Goal: Check status: Check status

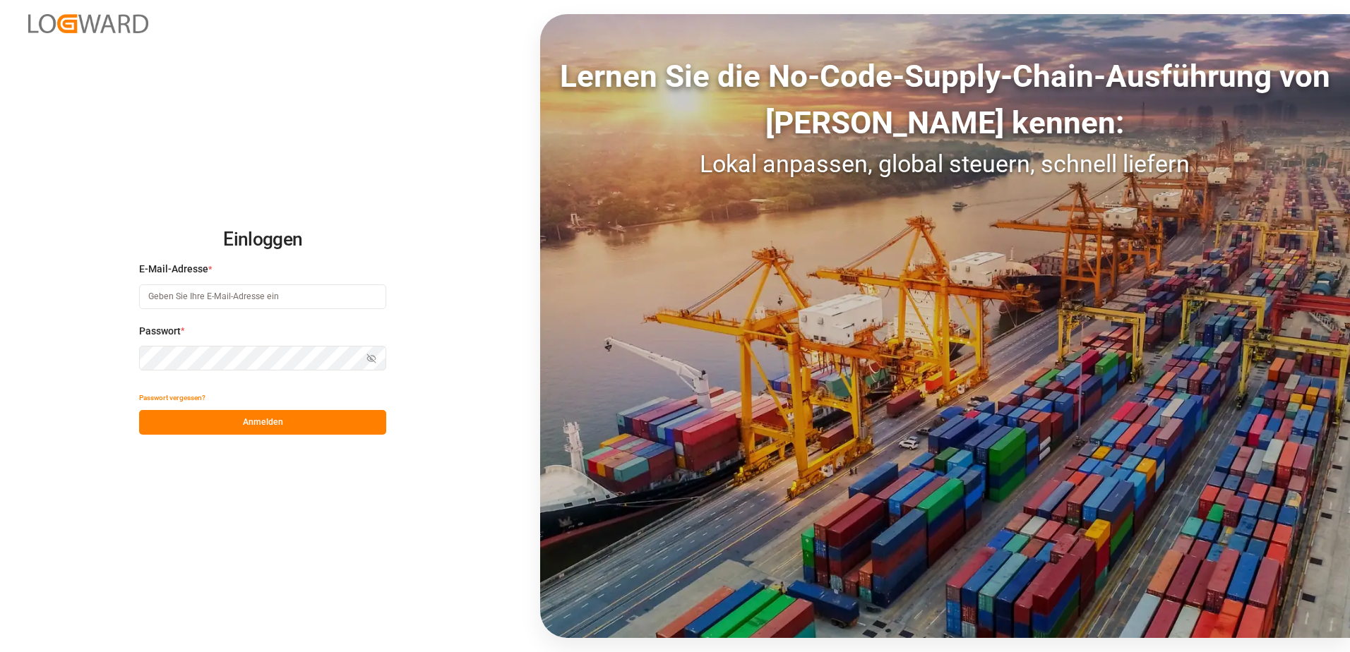
click at [275, 299] on input at bounding box center [262, 296] width 247 height 25
type input "[PERSON_NAME][EMAIL_ADDRESS][PERSON_NAME][DOMAIN_NAME]"
click at [265, 421] on button "Anmelden" at bounding box center [262, 422] width 247 height 25
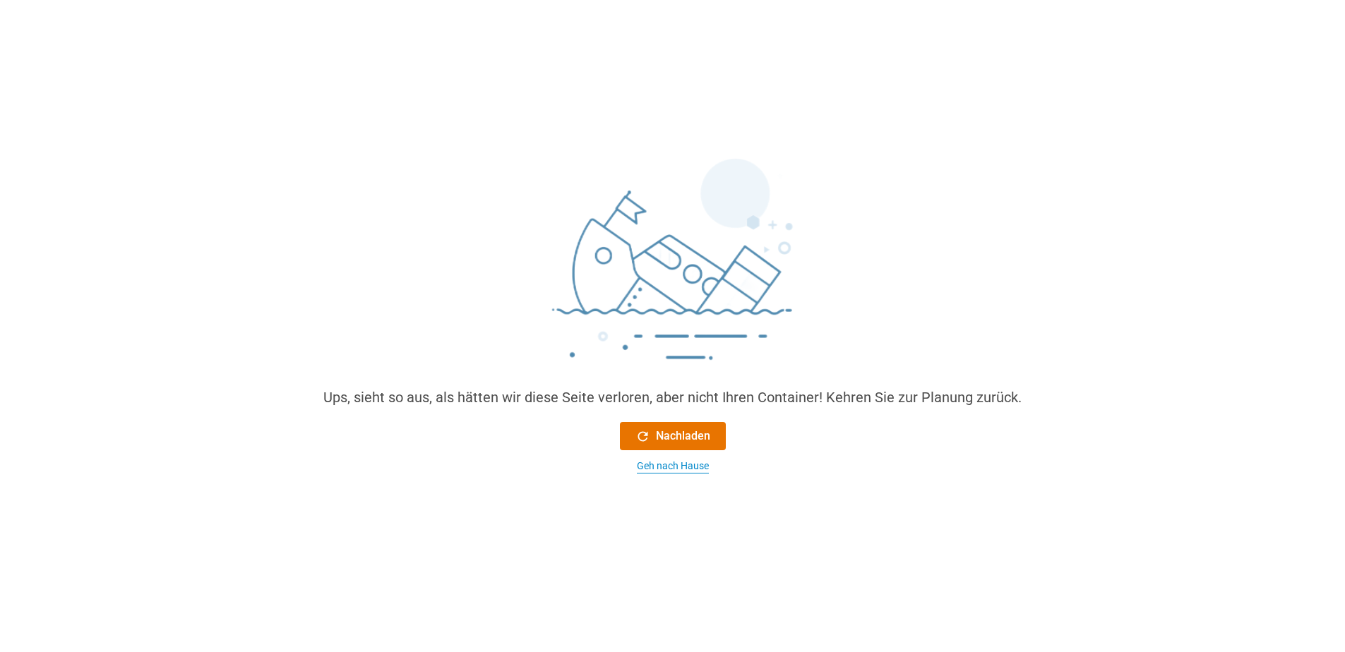
click at [692, 466] on div "Geh nach Hause" at bounding box center [673, 466] width 72 height 15
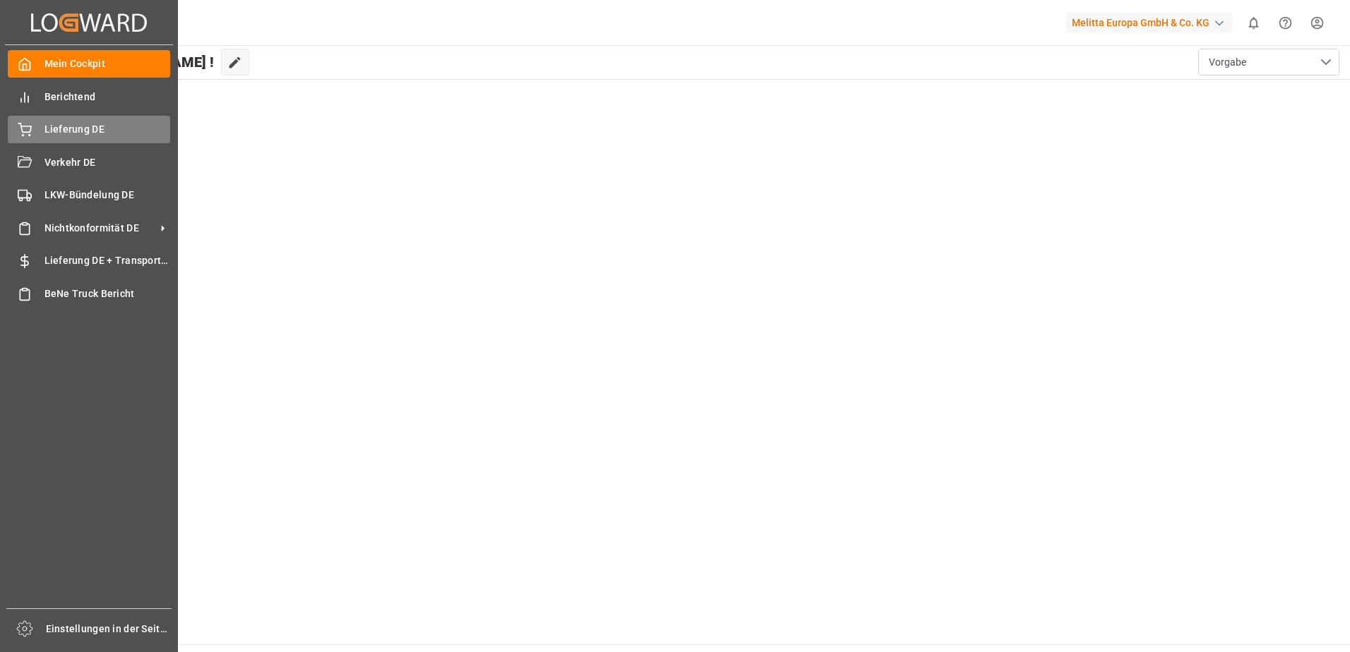
click at [65, 136] on span "Lieferung DE" at bounding box center [107, 129] width 126 height 15
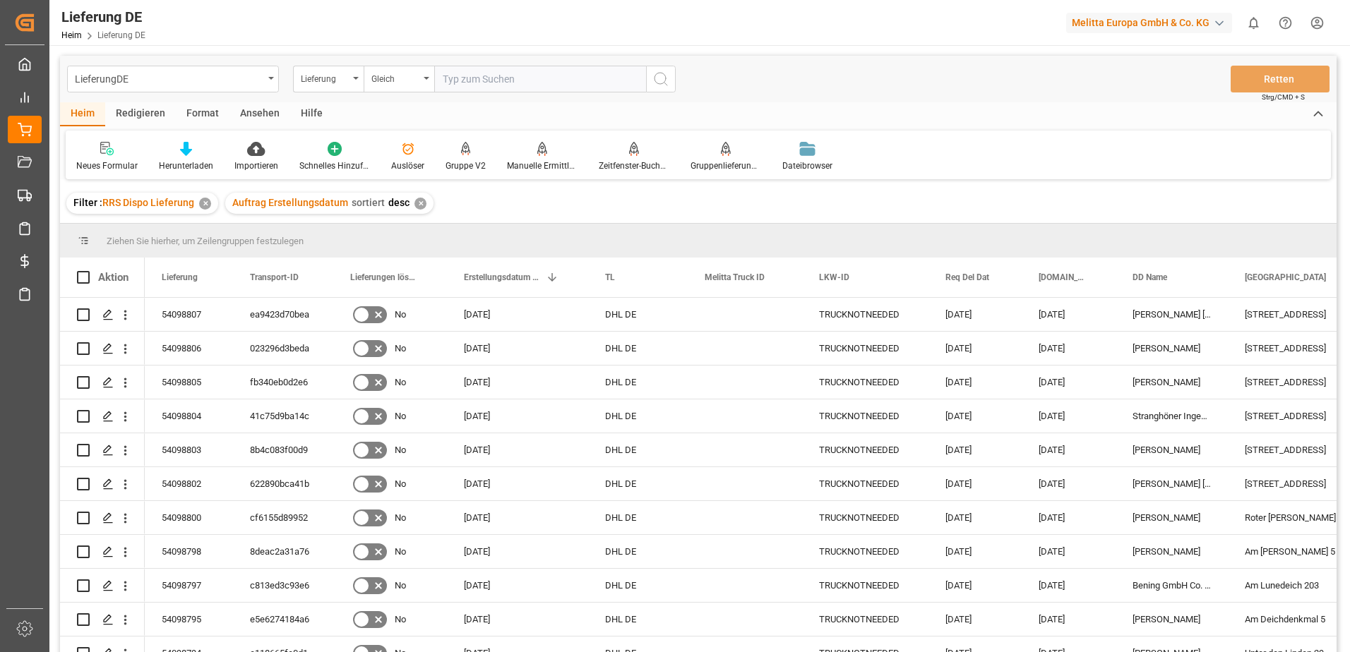
click at [484, 74] on input "text" at bounding box center [540, 79] width 212 height 27
paste input "92552035"
type input "92552035"
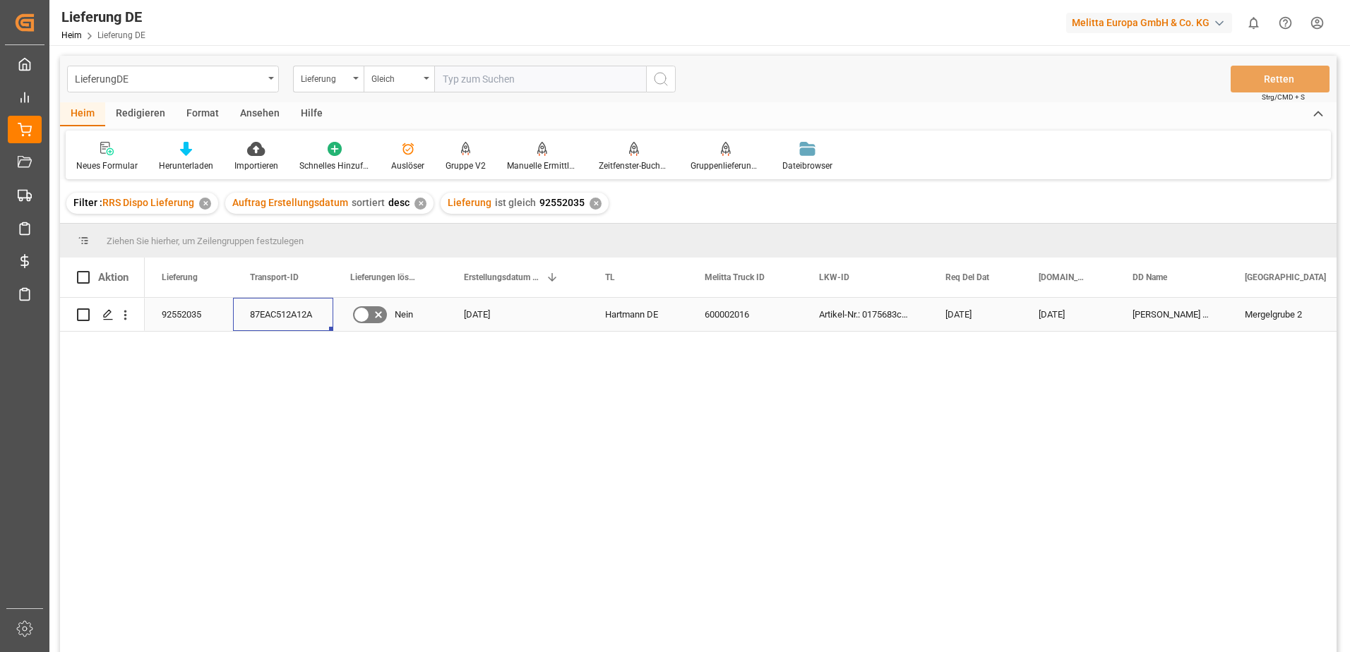
click at [253, 316] on div "87EAC512A12A" at bounding box center [283, 314] width 100 height 33
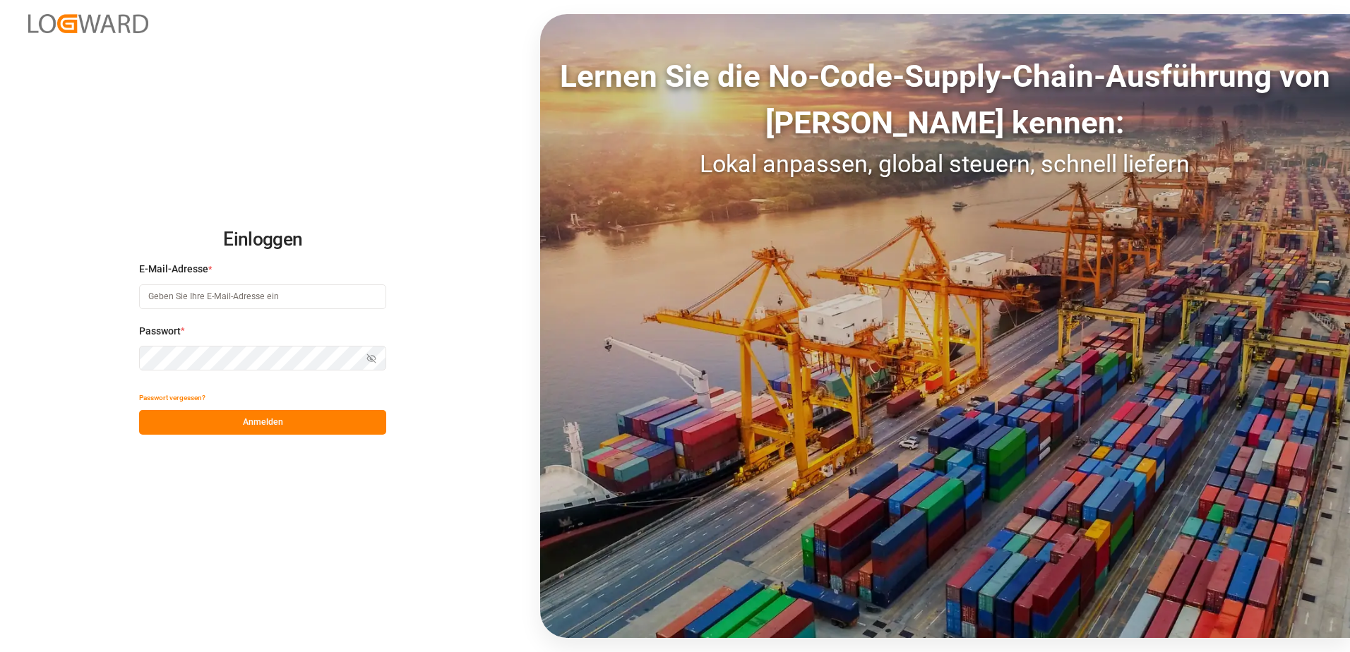
click at [275, 297] on input at bounding box center [262, 296] width 247 height 25
type input "[PERSON_NAME][EMAIL_ADDRESS][PERSON_NAME][DOMAIN_NAME]"
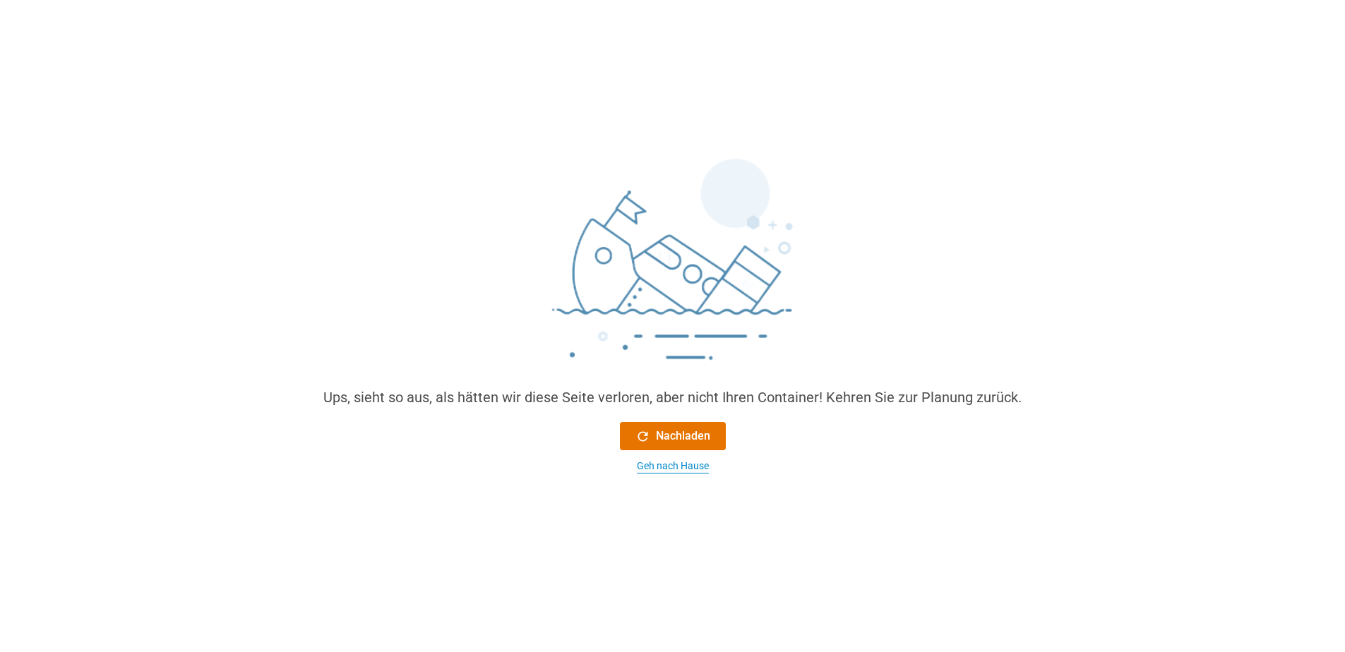
click at [707, 464] on div "Geh nach Hause" at bounding box center [673, 466] width 72 height 15
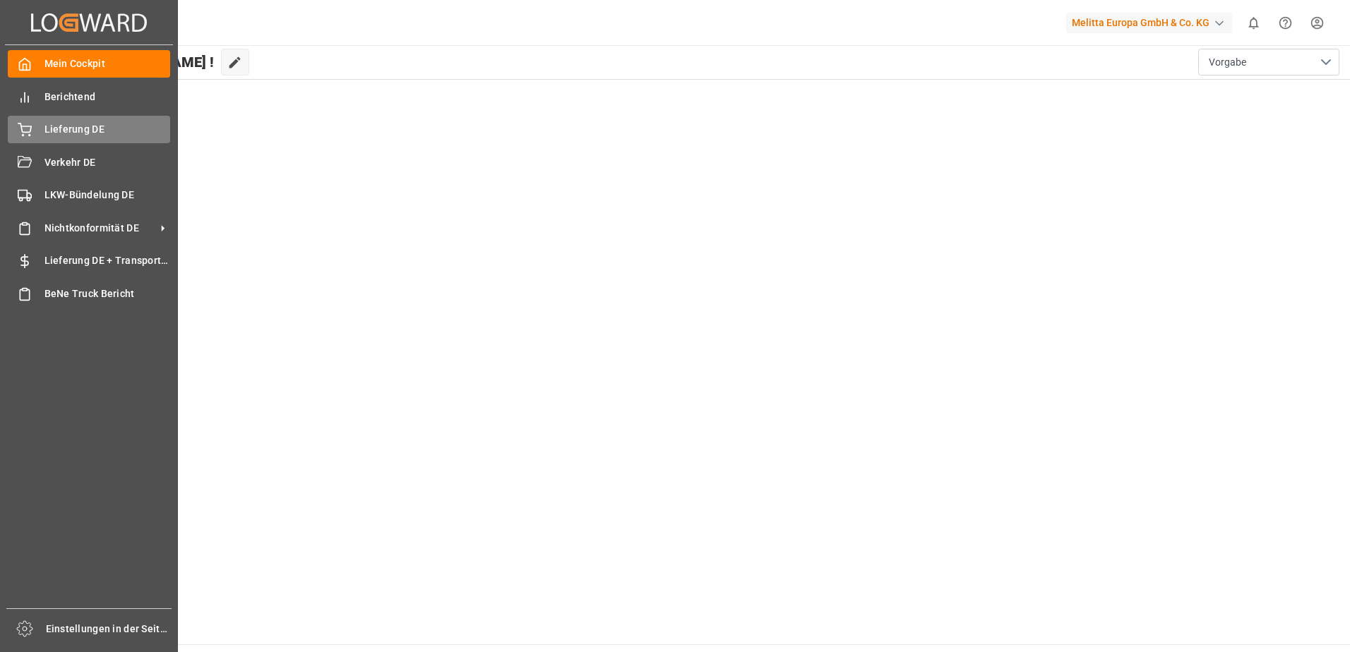
click at [20, 125] on icon at bounding box center [25, 130] width 14 height 14
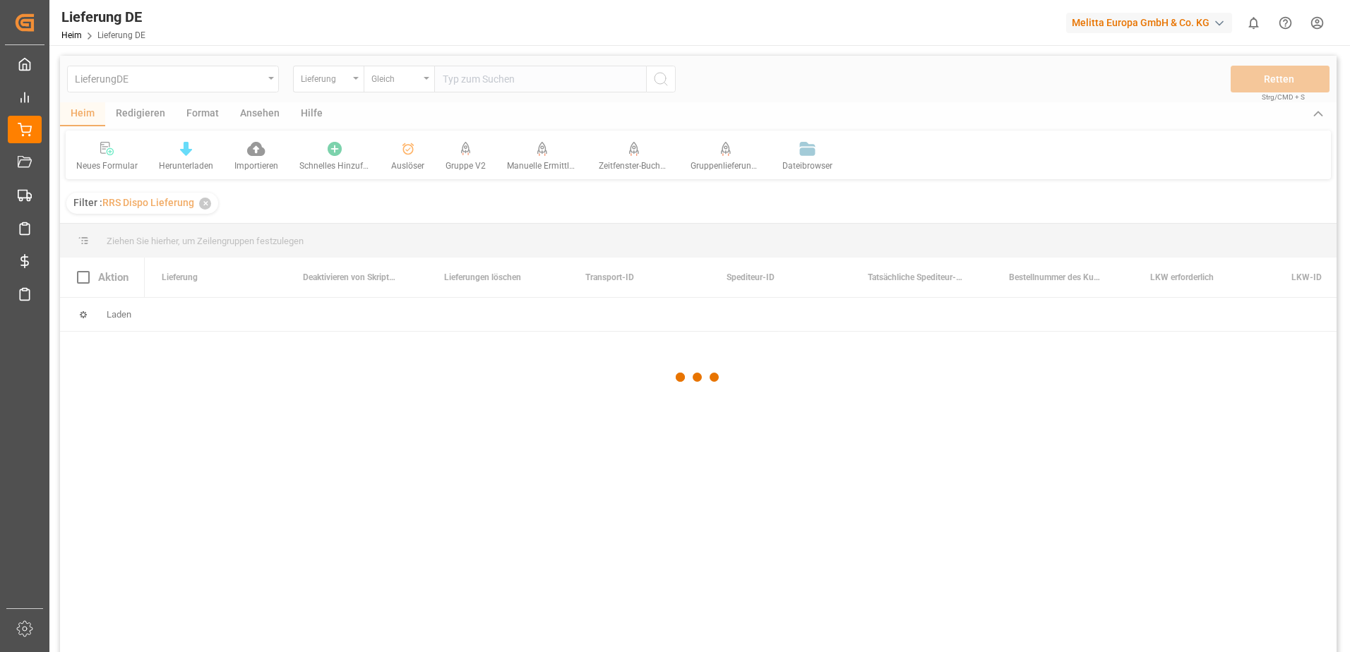
click at [491, 82] on div at bounding box center [698, 378] width 1276 height 644
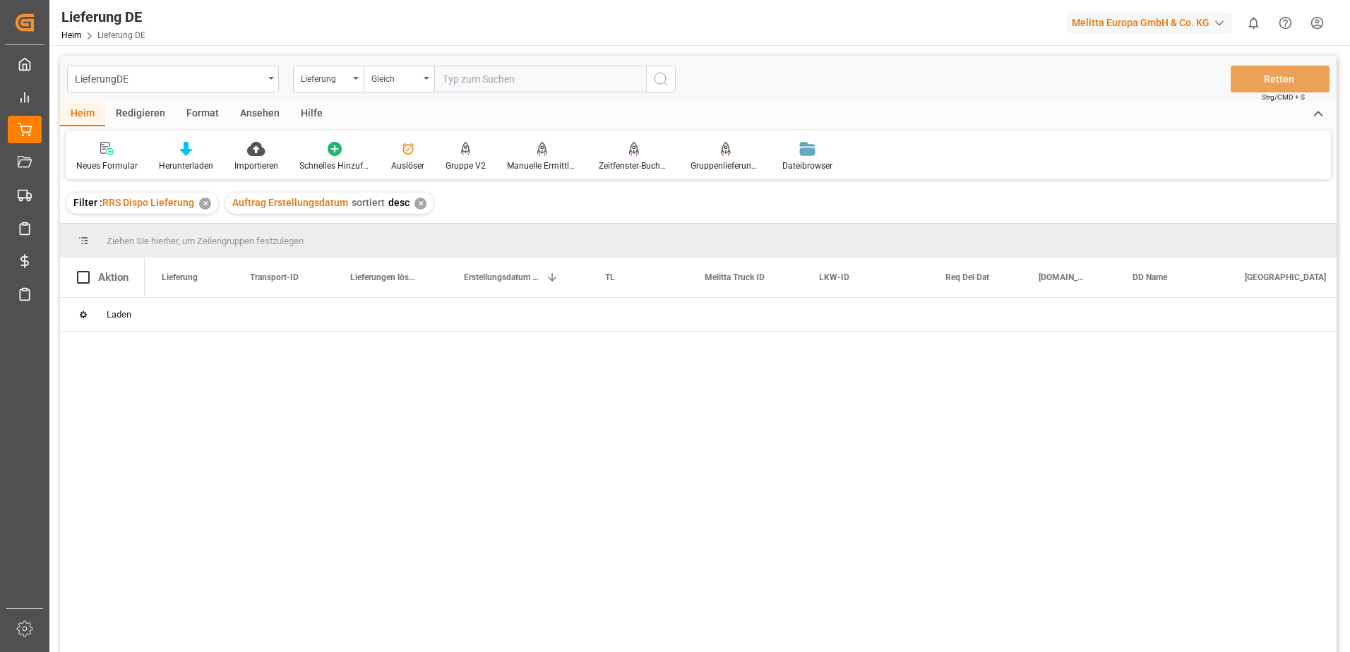
click at [491, 82] on input "text" at bounding box center [540, 79] width 212 height 27
paste input "92552035"
type input "92552035"
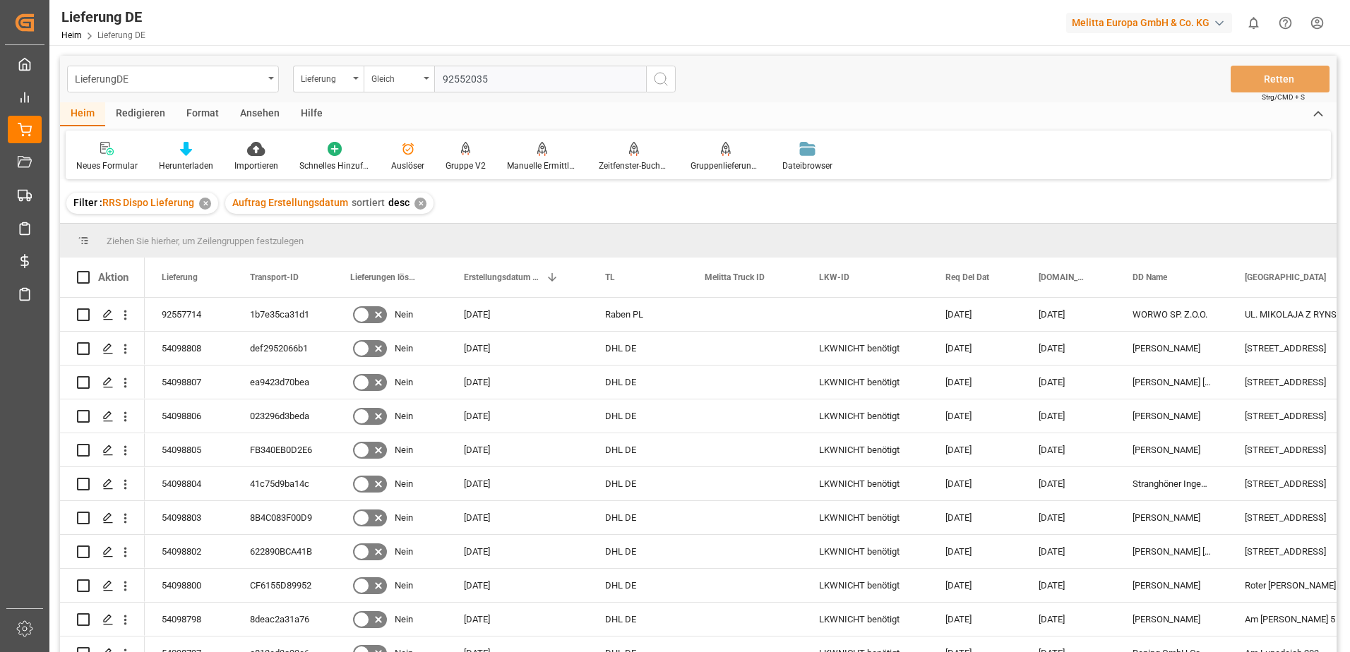
click at [526, 83] on input "92552035" at bounding box center [540, 79] width 212 height 27
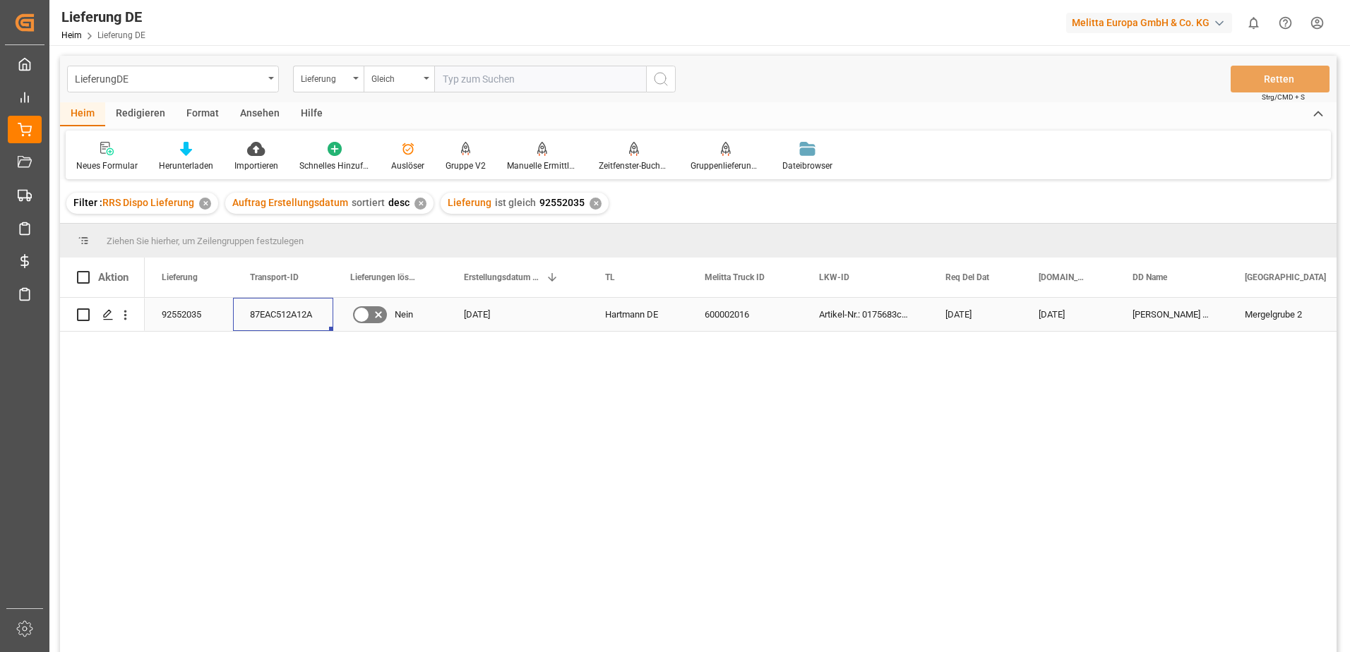
click at [253, 316] on div "87EAC512A12A" at bounding box center [283, 314] width 100 height 33
click at [301, 309] on div "87EAC512A12A" at bounding box center [283, 314] width 100 height 33
